Goal: Information Seeking & Learning: Learn about a topic

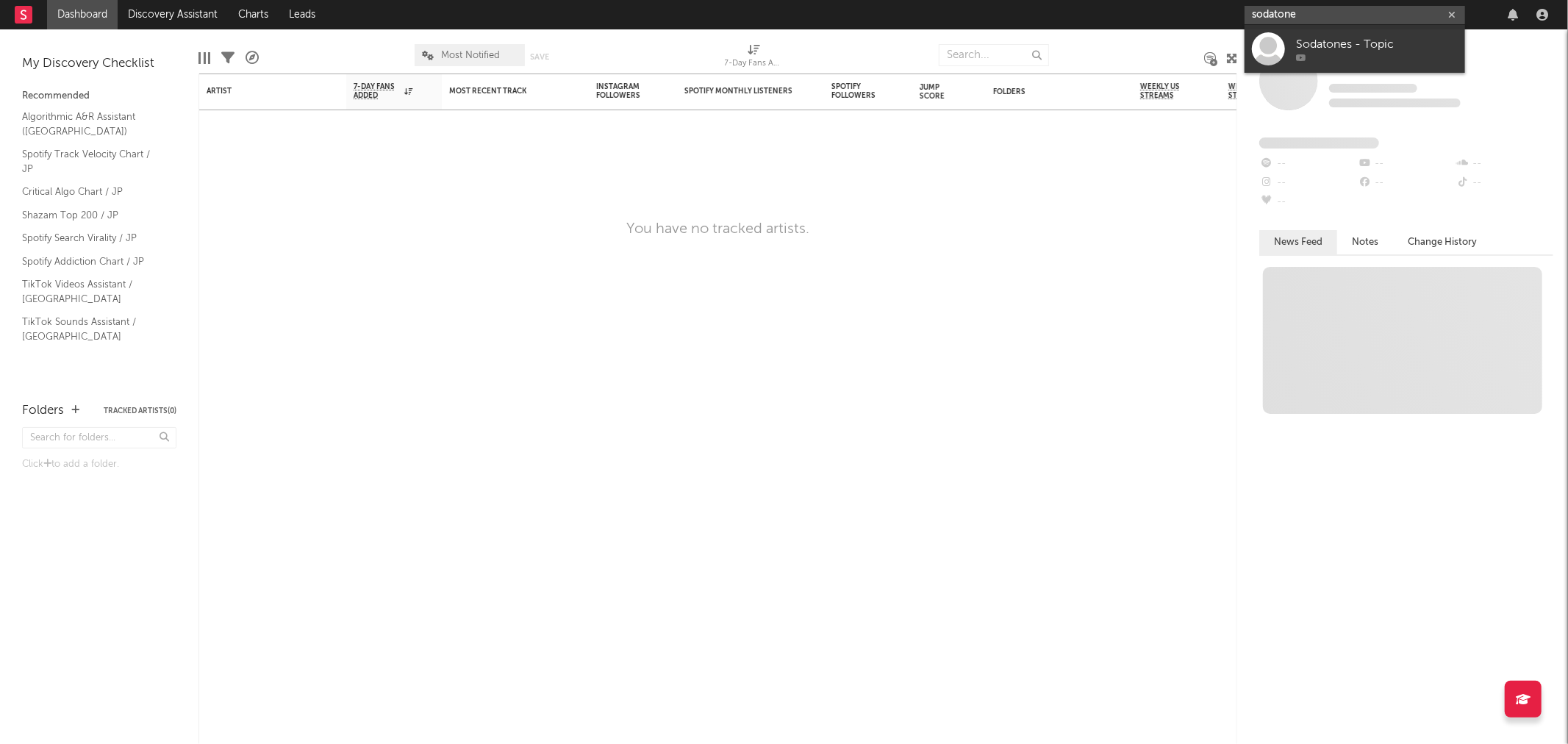
click at [1301, 13] on input "sodatone" at bounding box center [1355, 14] width 220 height 18
type input "psychic fe"
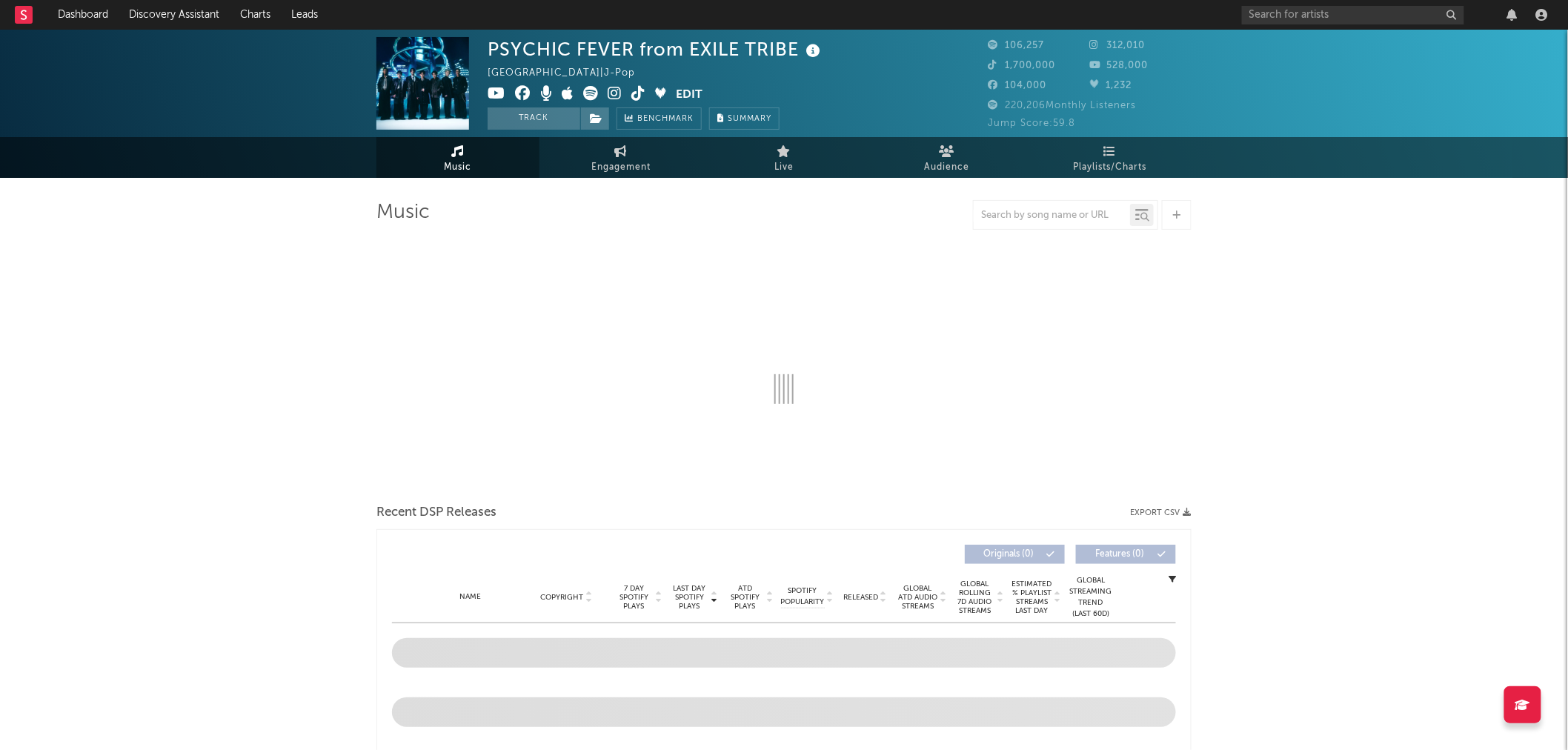
click at [550, 46] on div "PSYCHIC FEVER from EXILE TRIBE" at bounding box center [656, 49] width 336 height 25
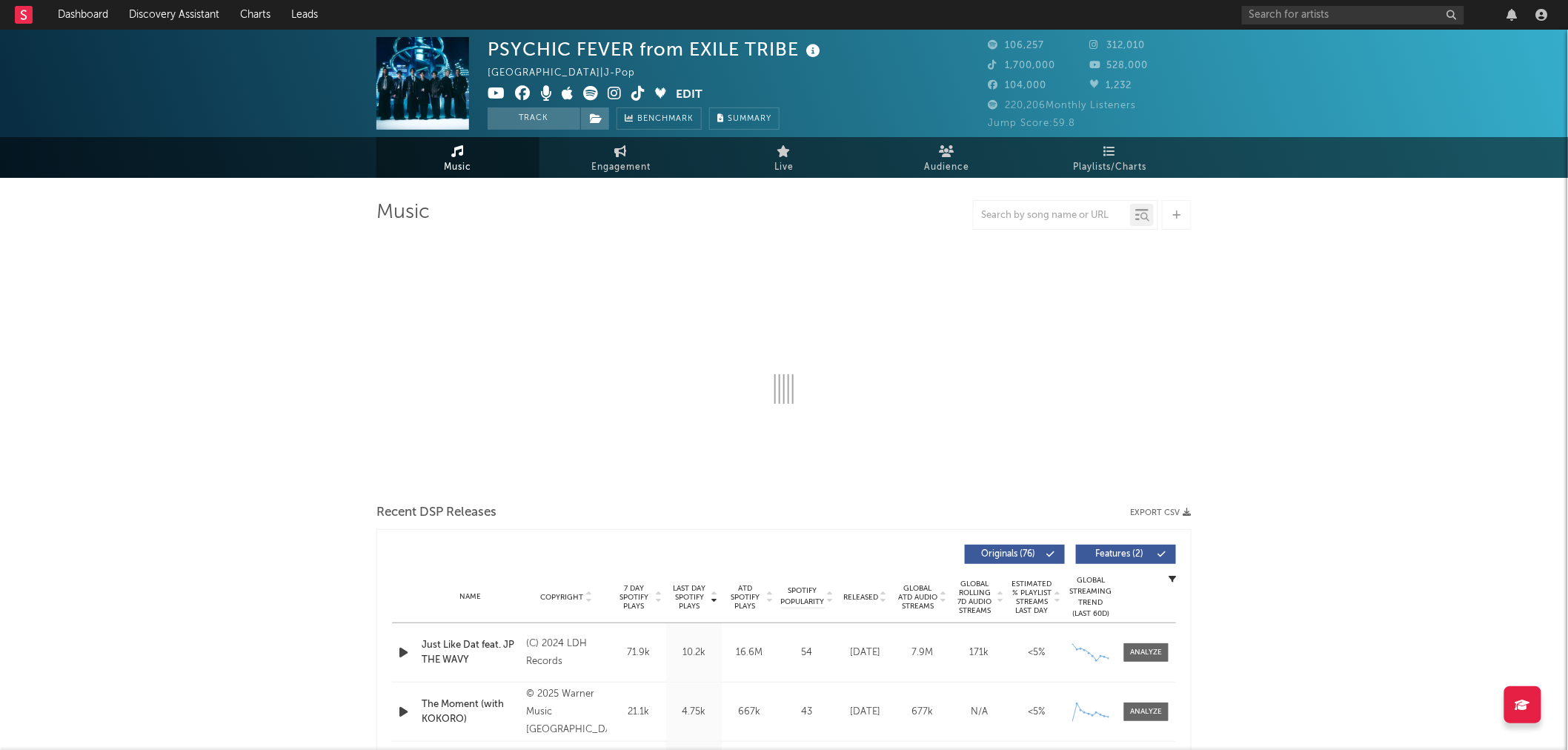
select select "6m"
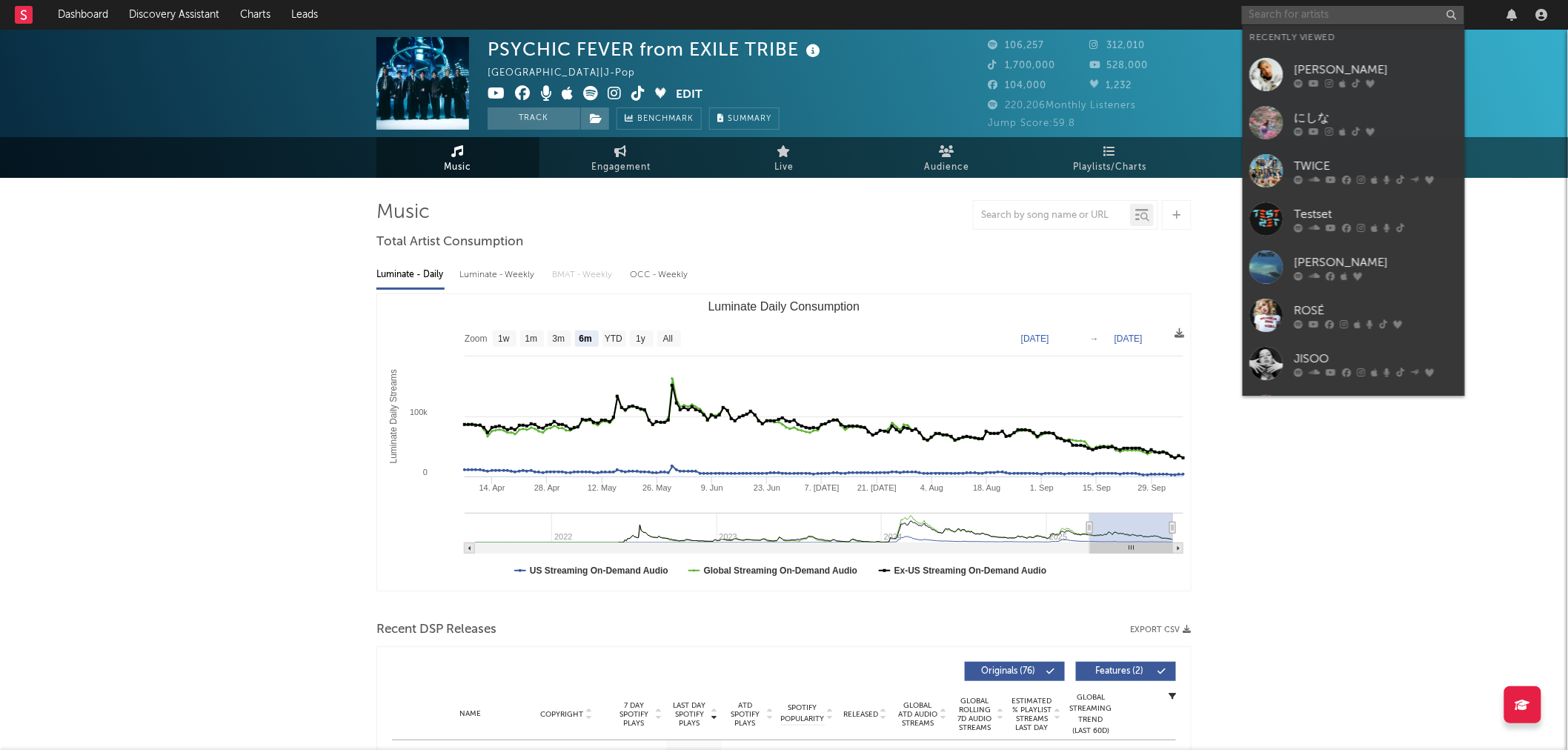
click at [1307, 11] on input "text" at bounding box center [1353, 14] width 222 height 18
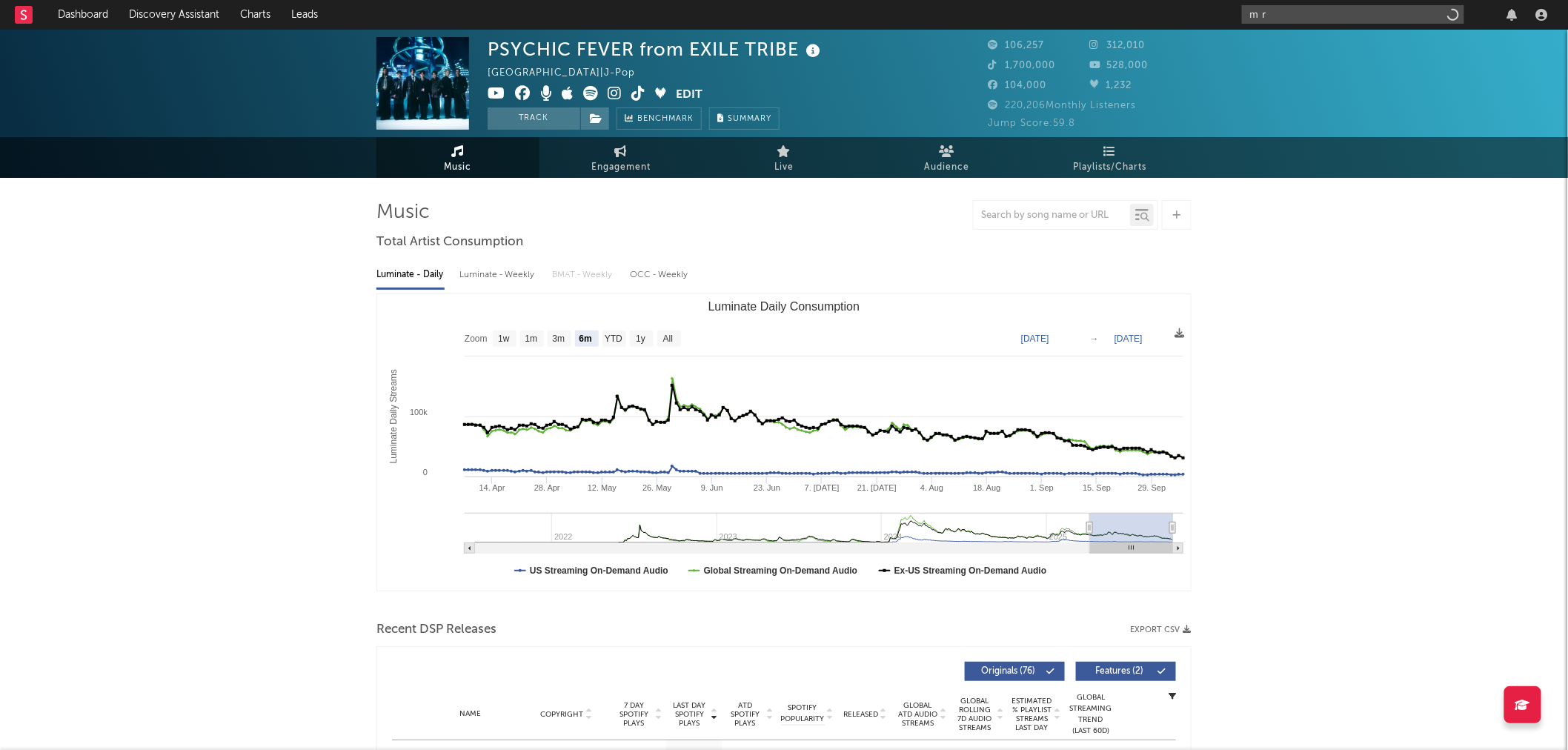
type input "ｍ"
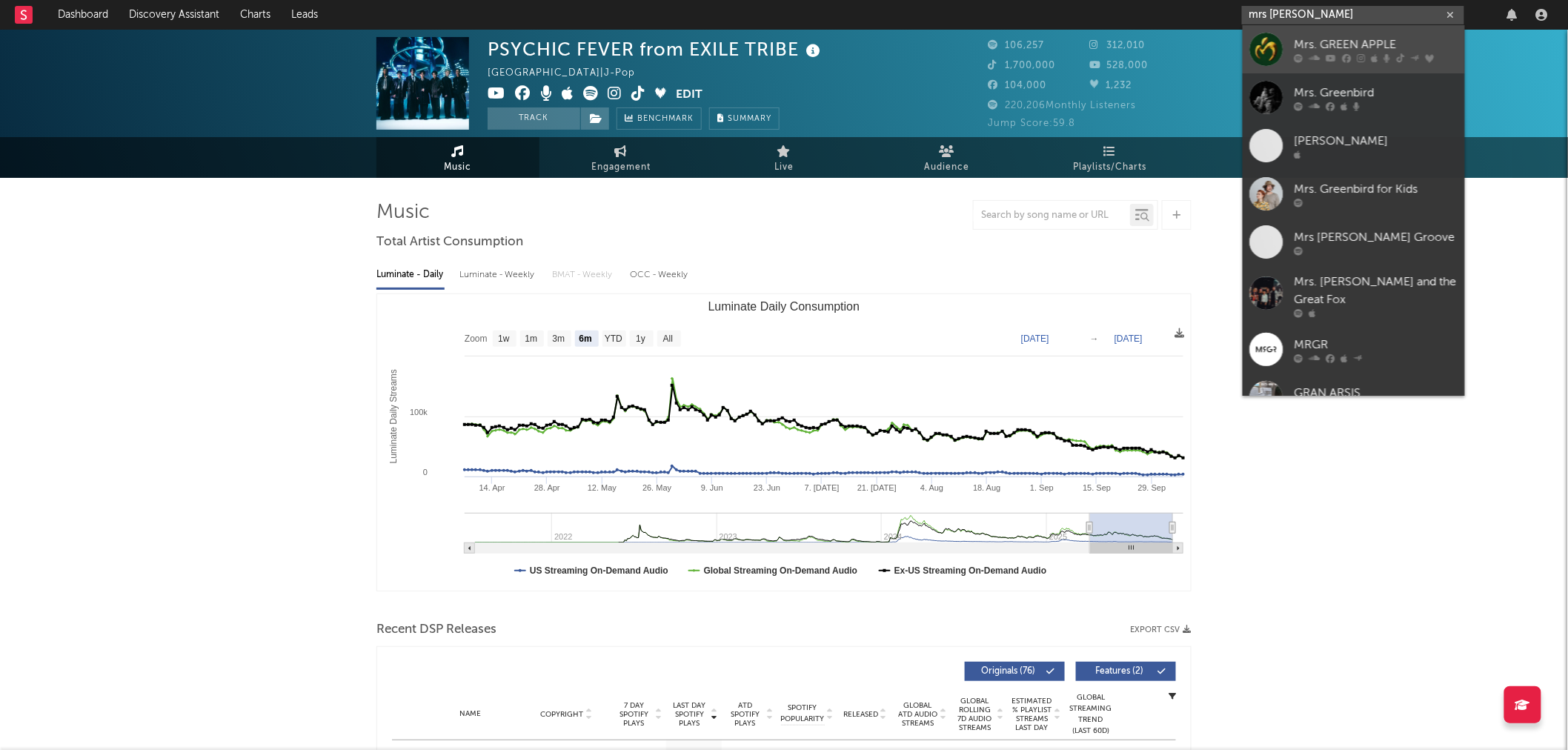
type input "mrs [PERSON_NAME]"
drag, startPoint x: 1338, startPoint y: 54, endPoint x: 574, endPoint y: 5, distance: 765.6
click at [1338, 54] on div at bounding box center [1376, 58] width 163 height 9
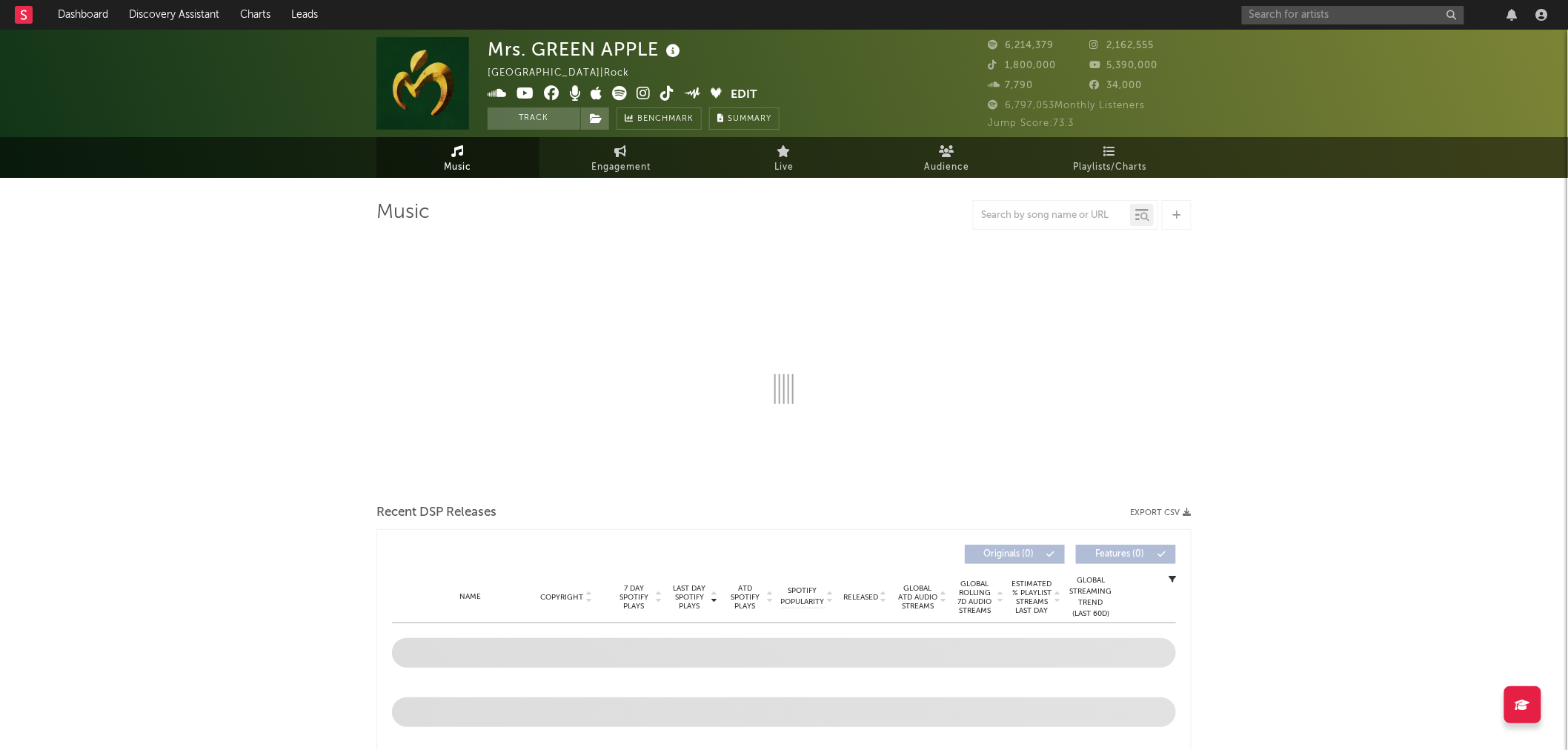
select select "6m"
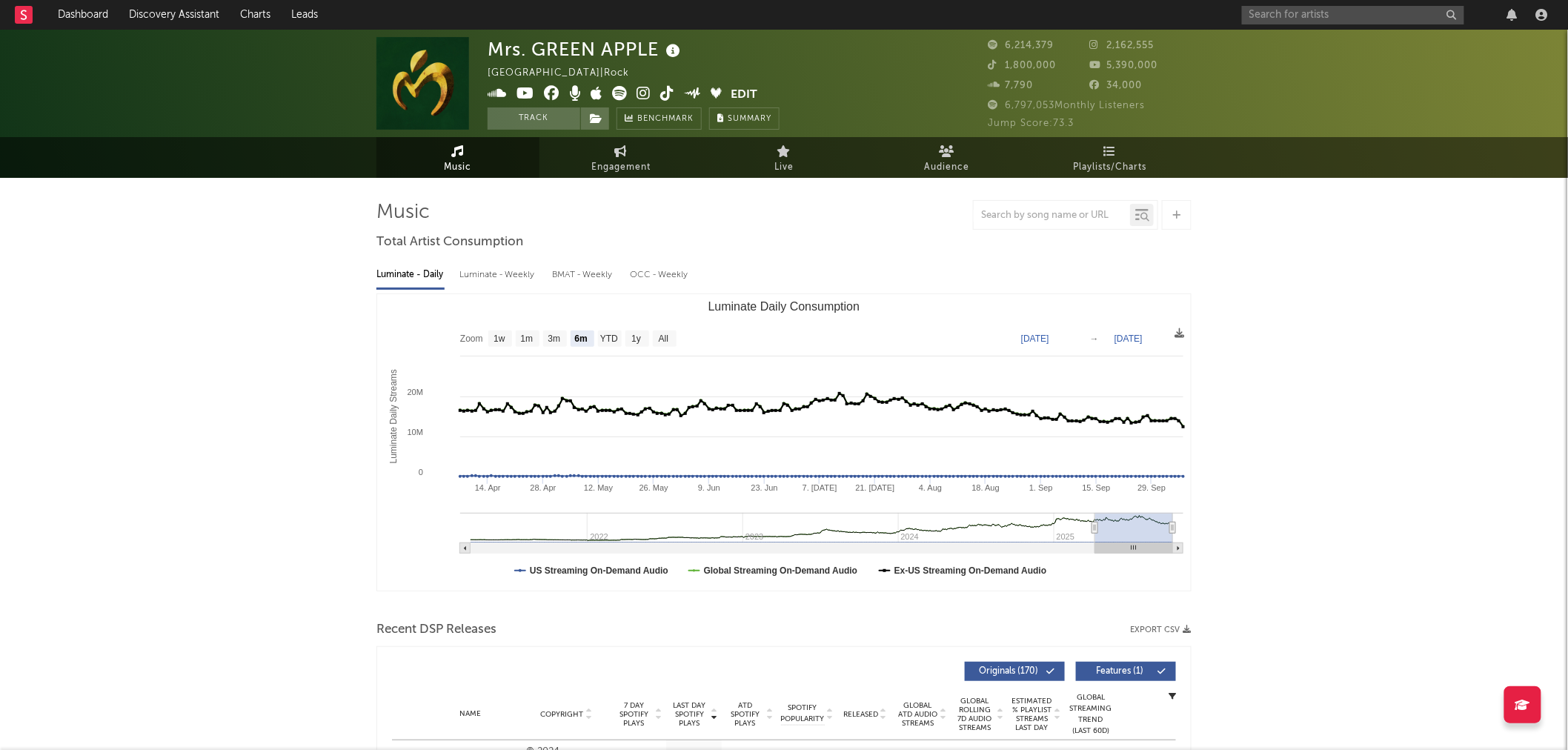
click at [859, 33] on div "[PERSON_NAME] APPLE [GEOGRAPHIC_DATA] | Rock Edit Track Benchmark Summary 6,214…" at bounding box center [784, 83] width 1568 height 108
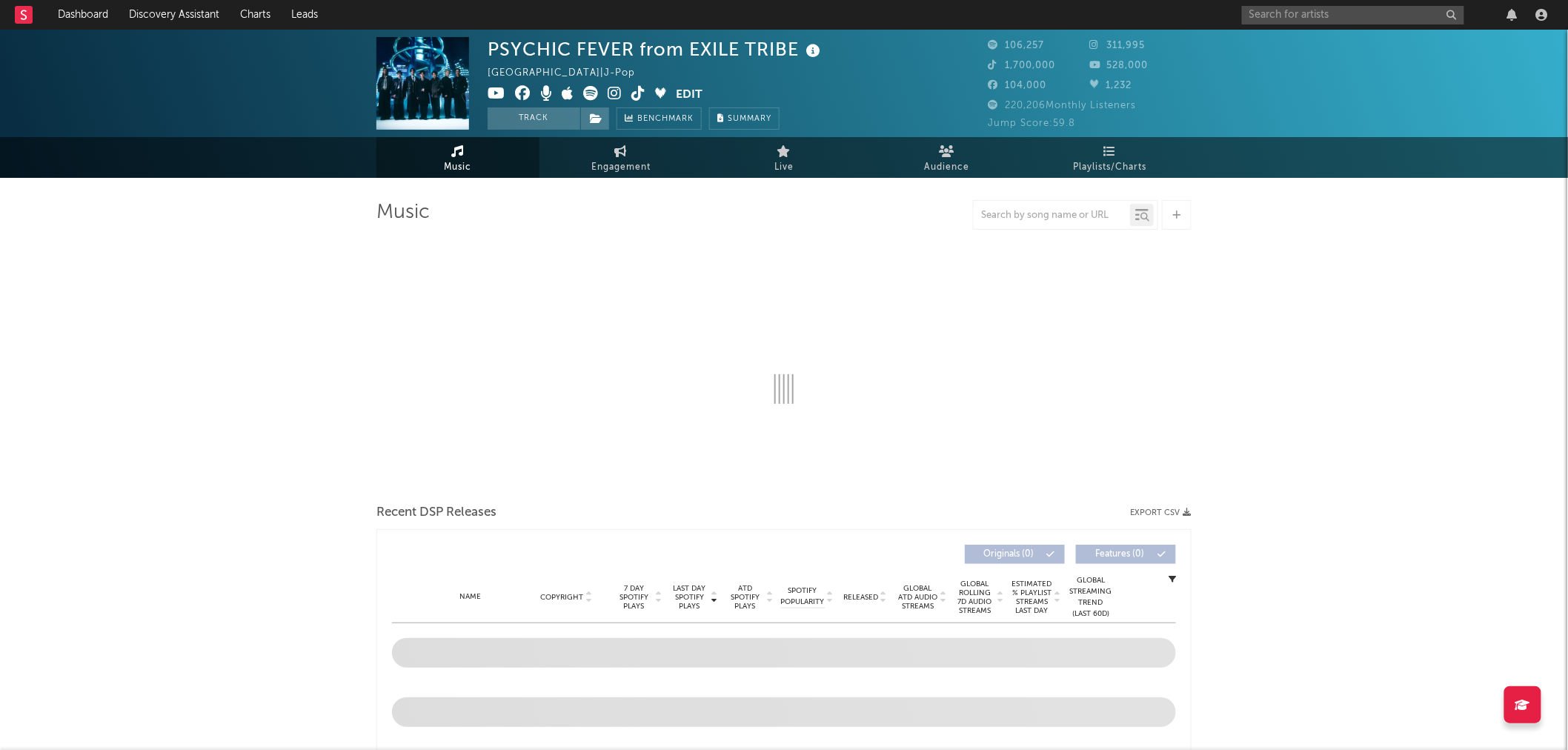
select select "6m"
